Goal: Transaction & Acquisition: Book appointment/travel/reservation

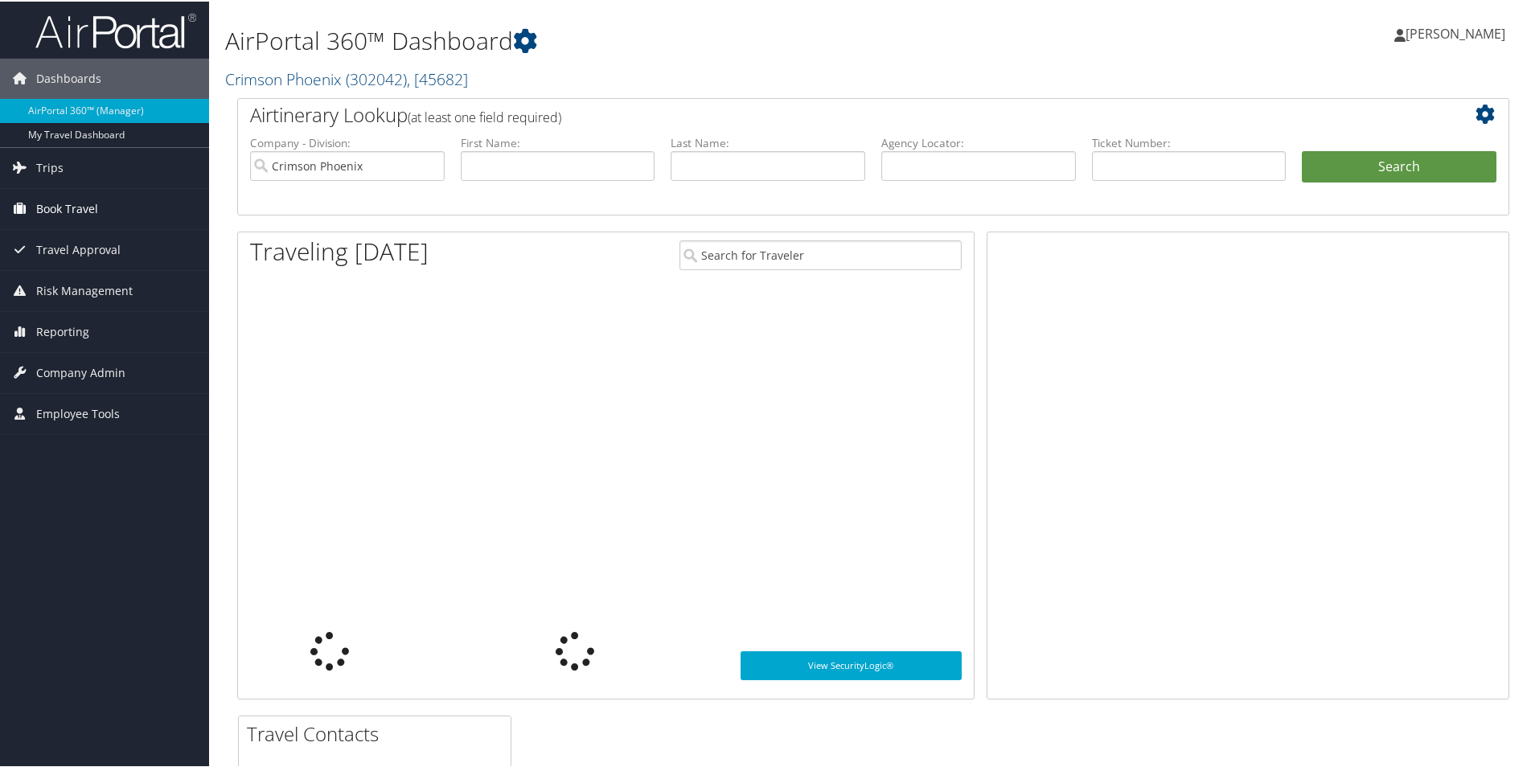
click at [72, 204] on span "Book Travel" at bounding box center [67, 207] width 62 height 40
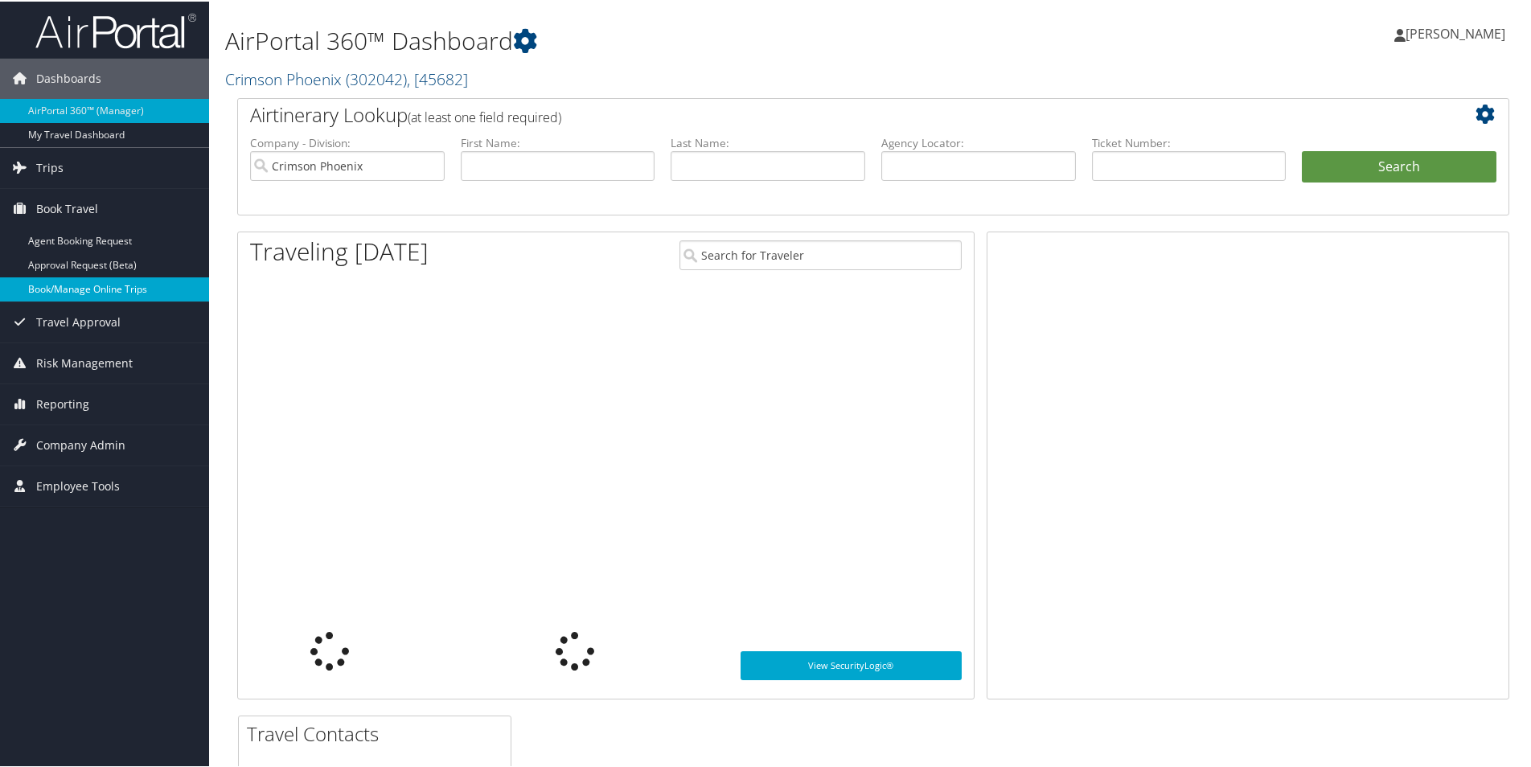
click at [68, 284] on link "Book/Manage Online Trips" at bounding box center [104, 288] width 209 height 24
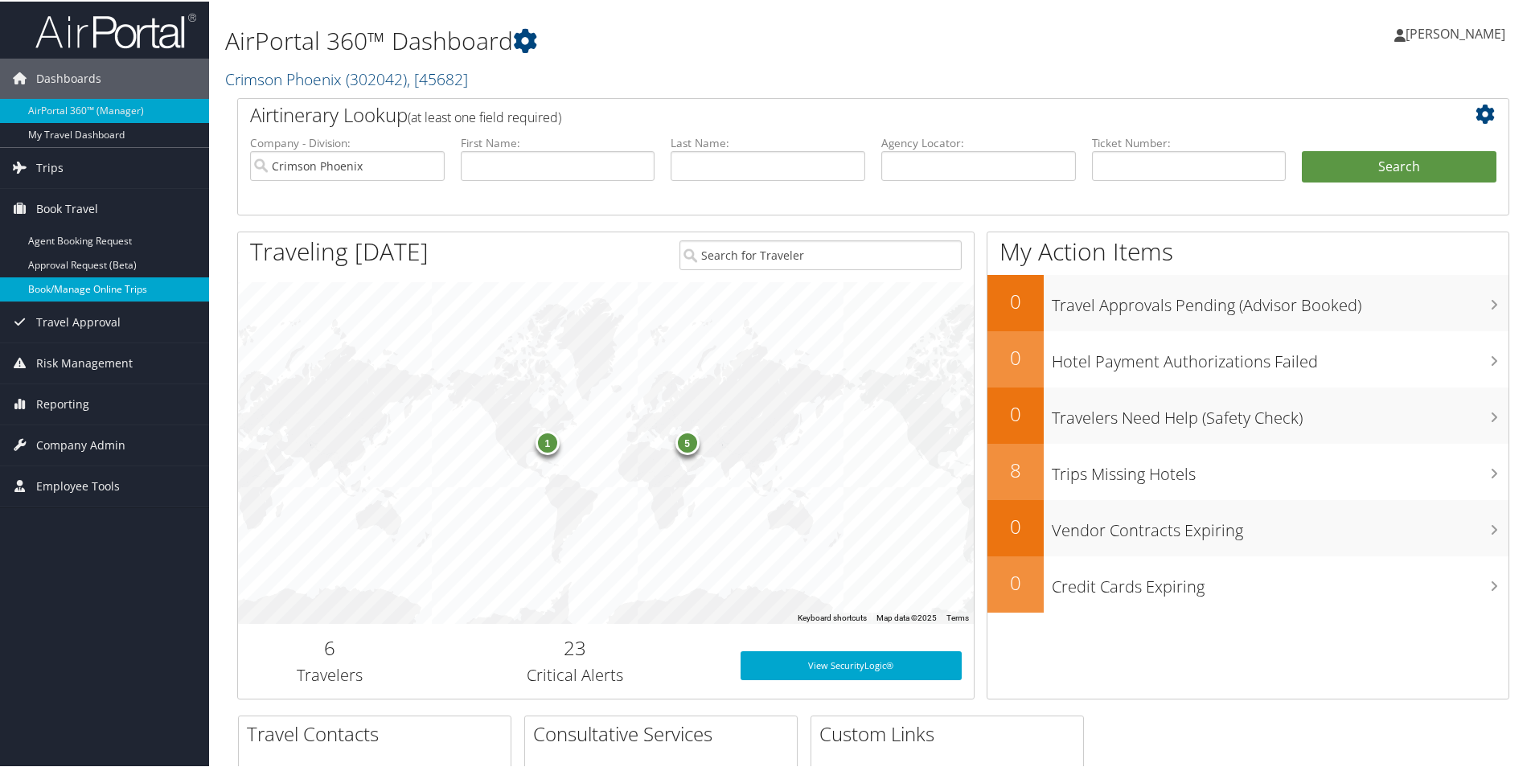
click at [62, 288] on link "Book/Manage Online Trips" at bounding box center [104, 288] width 209 height 24
